Goal: Transaction & Acquisition: Download file/media

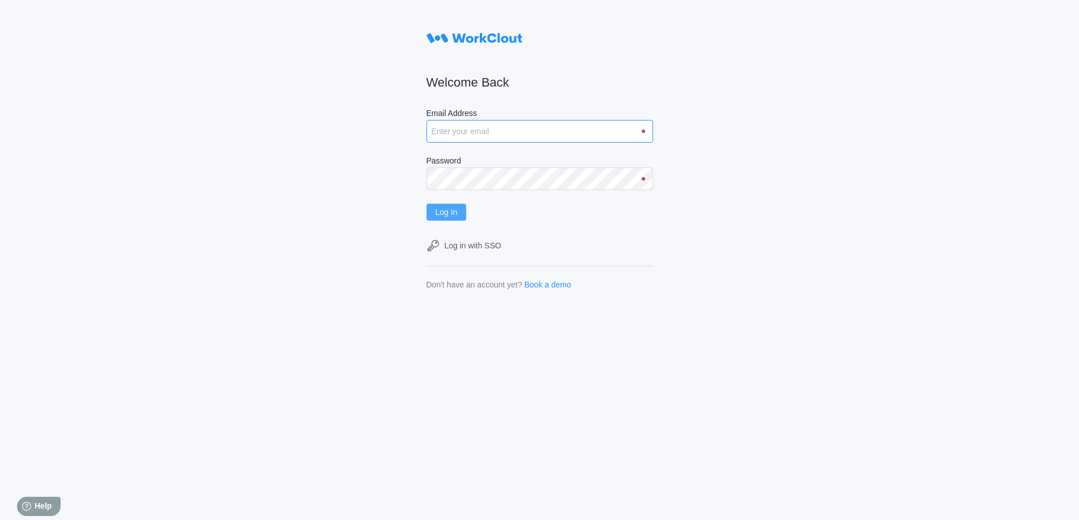
type input "[EMAIL_ADDRESS][DOMAIN_NAME]"
click at [446, 219] on button "Log In" at bounding box center [446, 212] width 40 height 17
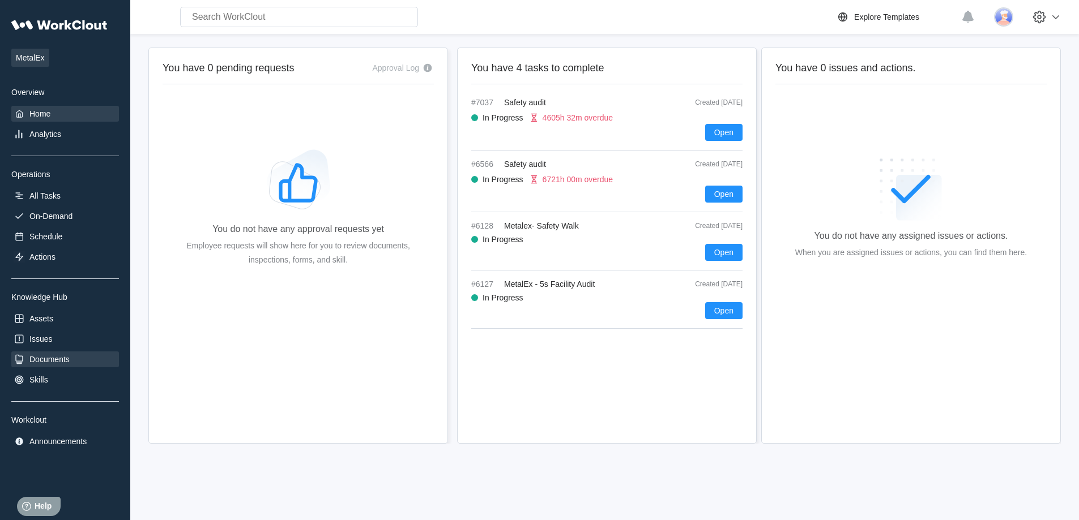
click at [53, 364] on div "Documents" at bounding box center [65, 360] width 108 height 16
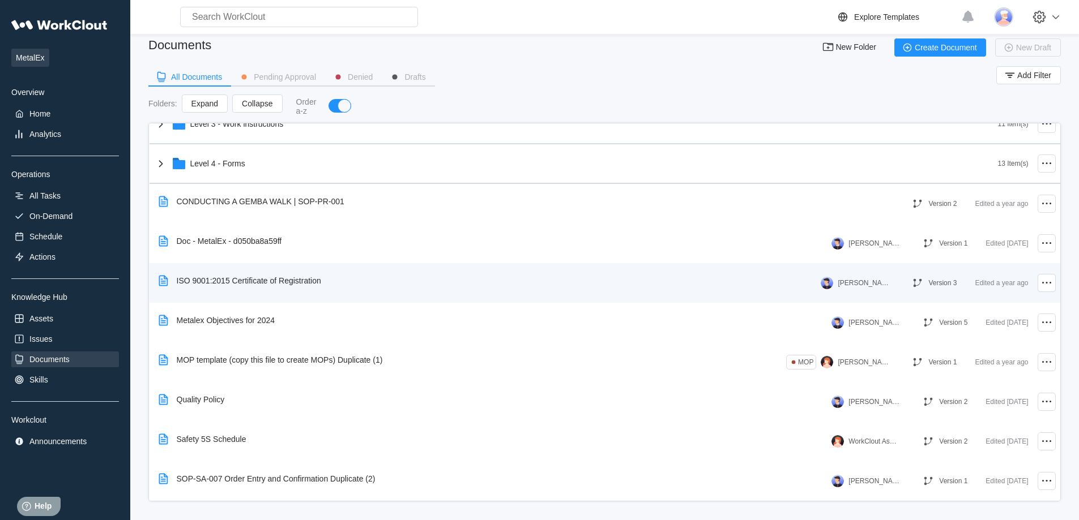
scroll to position [14, 0]
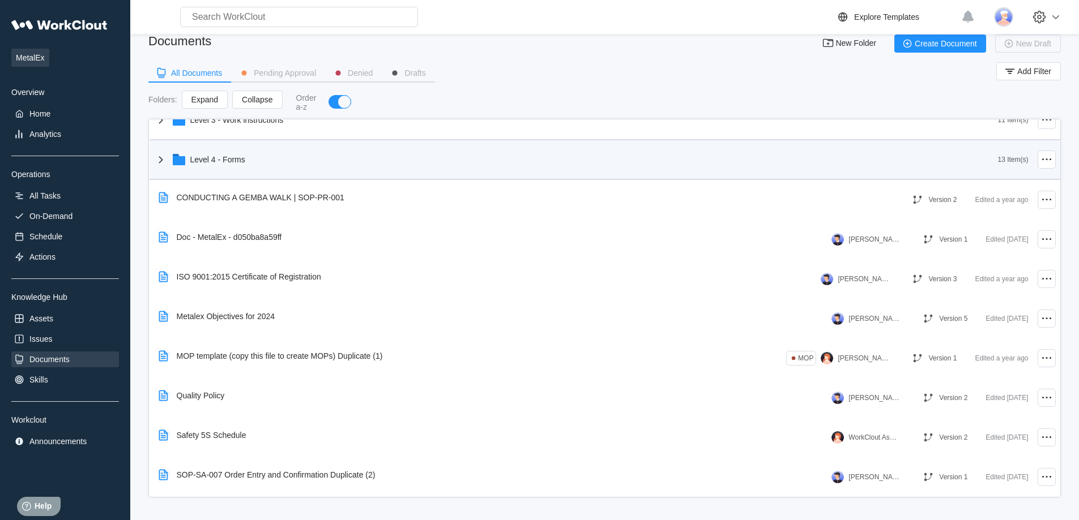
click at [163, 165] on icon at bounding box center [161, 160] width 14 height 14
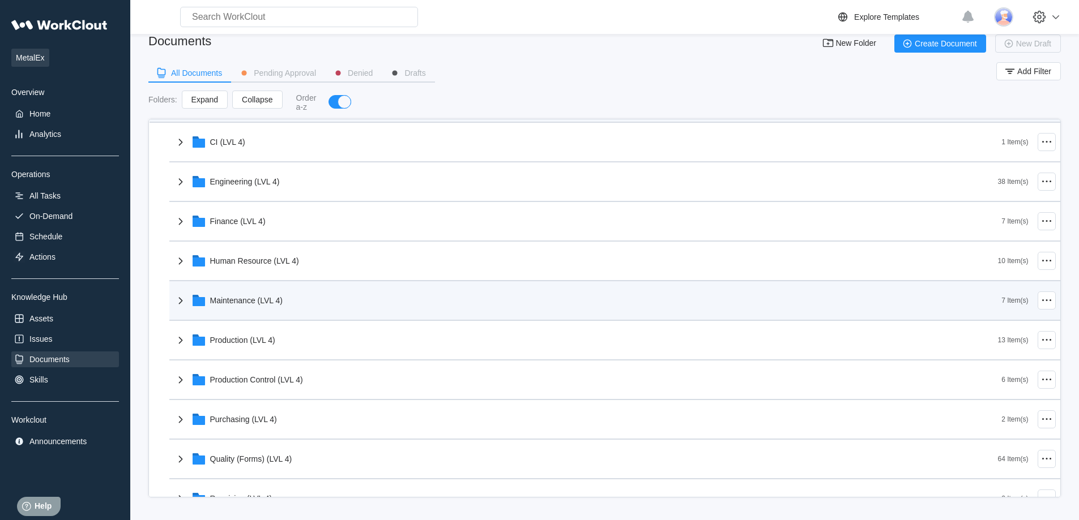
scroll to position [155, 0]
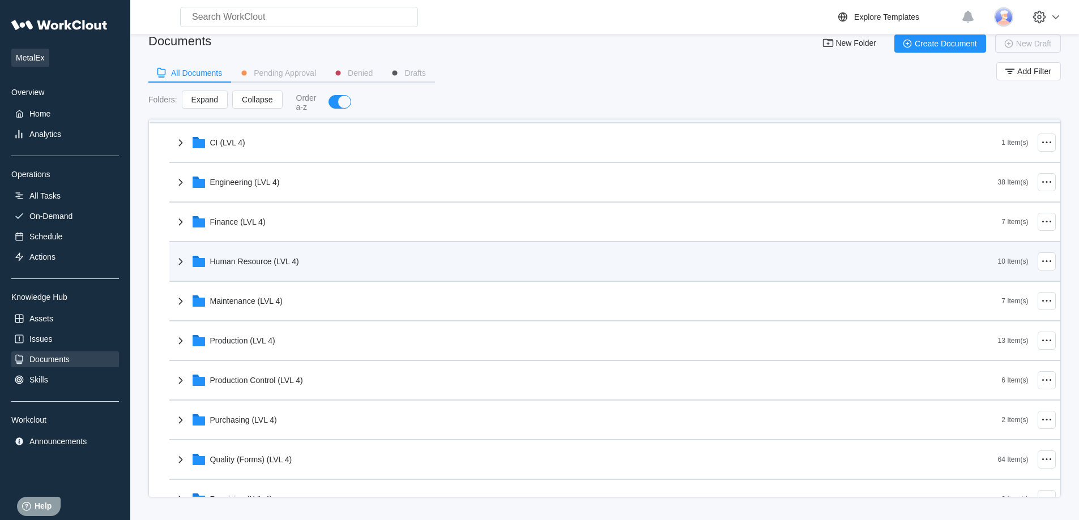
click at [170, 259] on div "Human Resource (LVL 4) 10 Item(s)" at bounding box center [614, 262] width 891 height 40
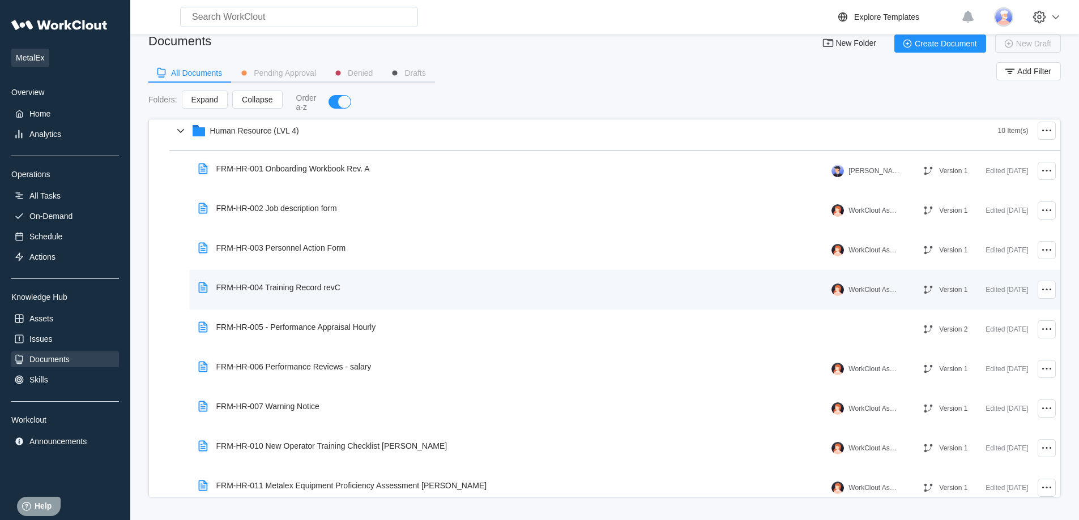
scroll to position [268, 0]
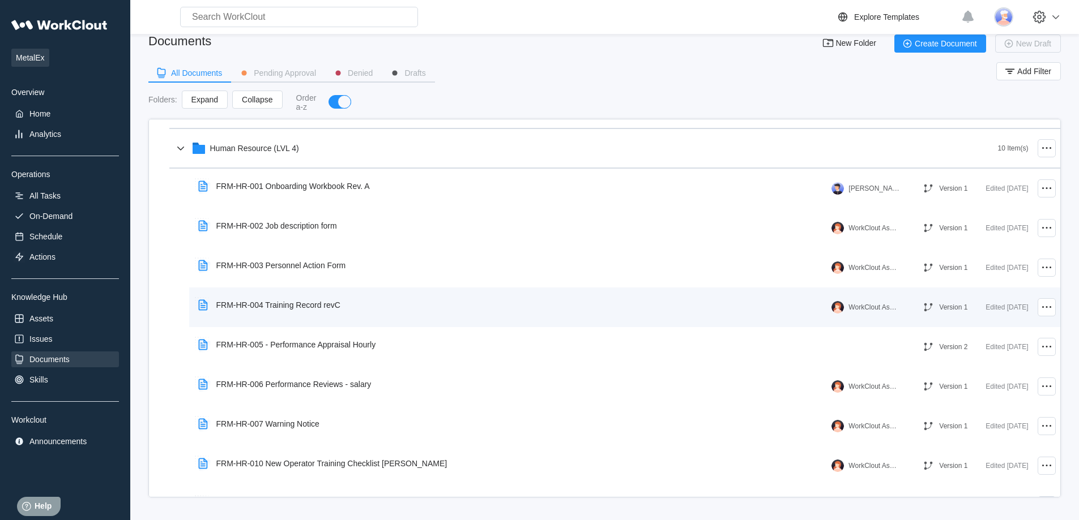
click at [286, 310] on div "FRM-HR-004 Training Record revC" at bounding box center [272, 305] width 156 height 26
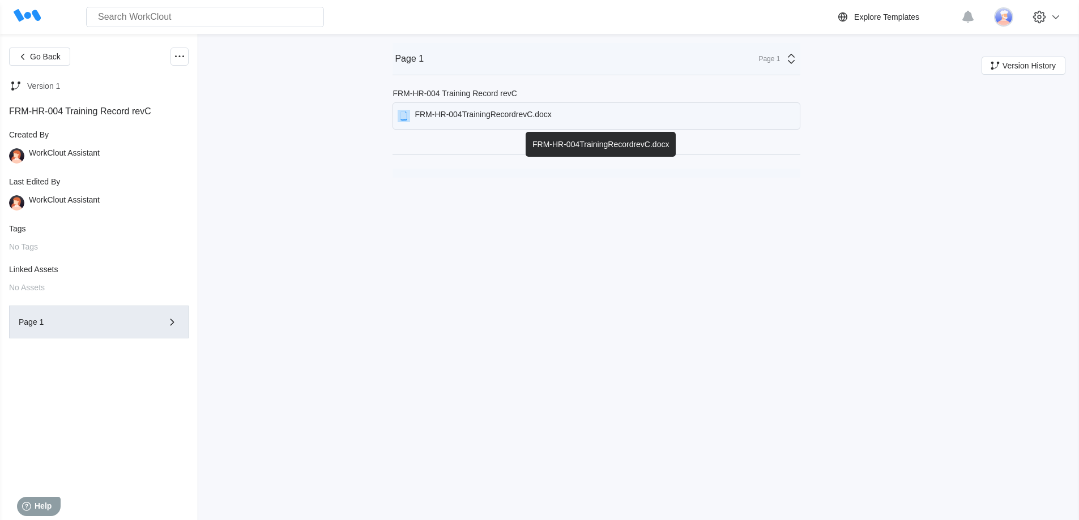
click at [535, 121] on div "FRM-HR-004TrainingRecordrevC.docx" at bounding box center [482, 116] width 136 height 12
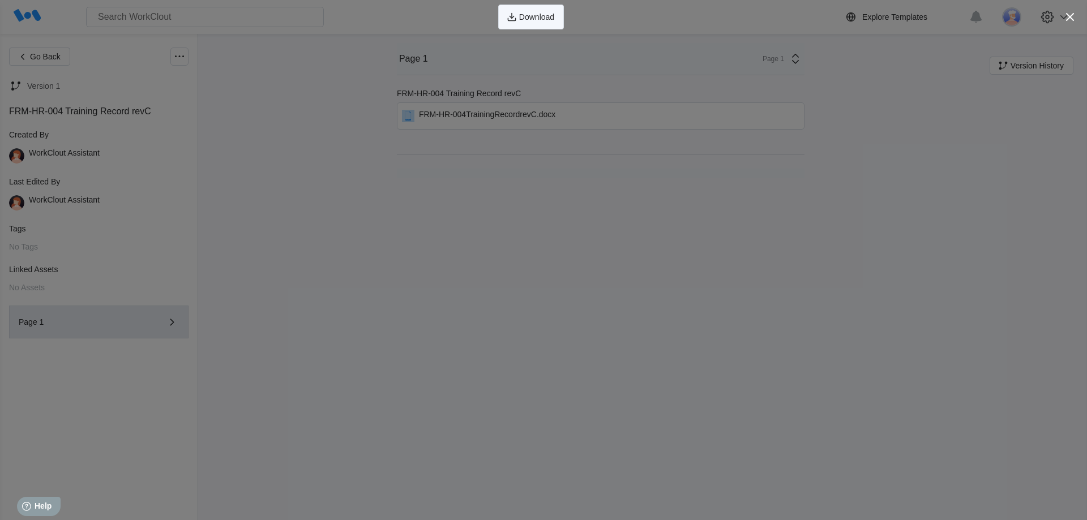
click at [528, 18] on span "Download" at bounding box center [536, 17] width 35 height 8
